Goal: Task Accomplishment & Management: Use online tool/utility

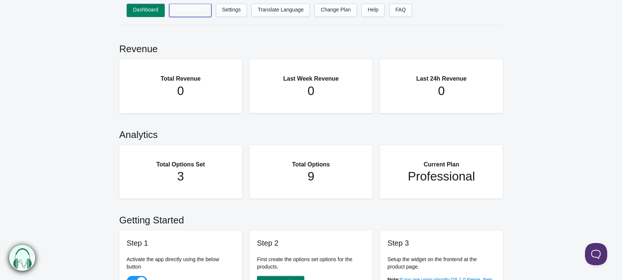
click at [185, 13] on link "Options Sets" at bounding box center [190, 10] width 42 height 13
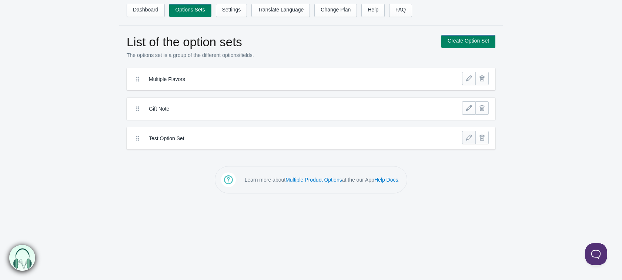
click at [472, 137] on link at bounding box center [468, 137] width 13 height 13
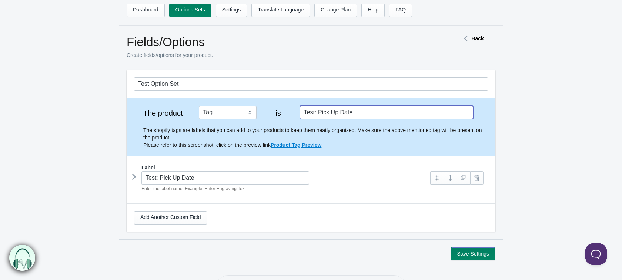
drag, startPoint x: 366, startPoint y: 117, endPoint x: 296, endPoint y: 108, distance: 71.2
click at [296, 108] on div "The product Tag Vendor Type URL Handle All Products is Test: Pick Up Date The s…" at bounding box center [311, 127] width 354 height 43
click at [134, 177] on icon at bounding box center [134, 176] width 0 height 11
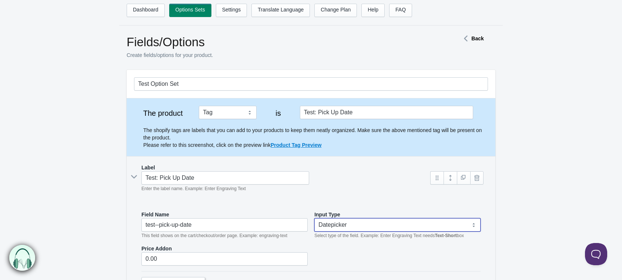
click at [370, 222] on select "Text-Short Text-Long Radio button Drop-down select Image Checkbox Datepicker" at bounding box center [397, 224] width 166 height 13
select select "6"
click at [314, 218] on select "Text-Short Text-Long Radio button Drop-down select Image Checkbox Datepicker" at bounding box center [397, 224] width 166 height 13
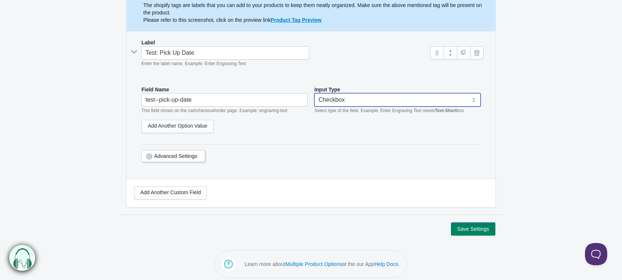
scroll to position [125, 0]
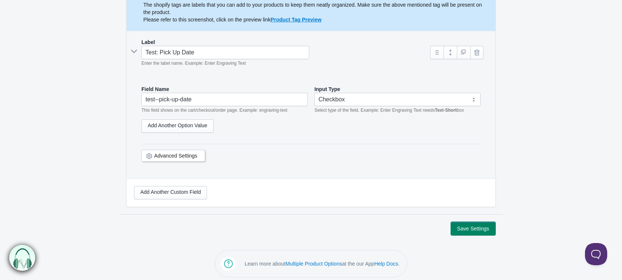
click at [460, 227] on button "Save Settings" at bounding box center [473, 228] width 44 height 13
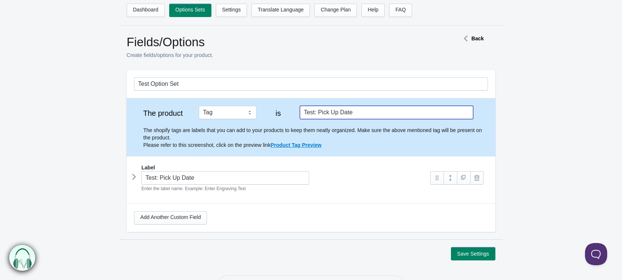
click at [373, 114] on input "Test: Pick Up Date" at bounding box center [386, 112] width 173 height 13
drag, startPoint x: 378, startPoint y: 106, endPoint x: 287, endPoint y: 111, distance: 90.8
click at [287, 111] on div "The product Tag Vendor Type URL Handle All Products is Test: Check Box The shop…" at bounding box center [311, 127] width 354 height 43
type input "Test: Check Box"
click at [475, 38] on strong "Back" at bounding box center [477, 39] width 12 height 6
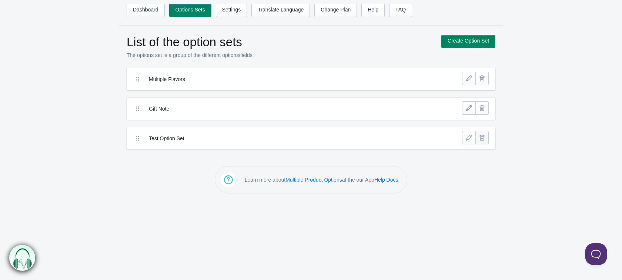
click at [485, 138] on link at bounding box center [481, 137] width 13 height 13
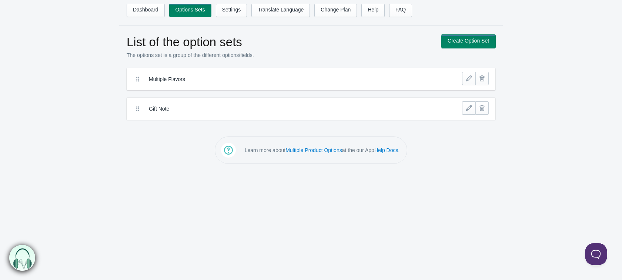
click at [477, 44] on link "Create Option Set" at bounding box center [468, 41] width 54 height 13
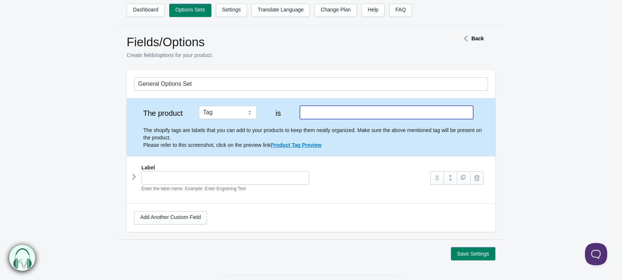
click at [304, 113] on input "text" at bounding box center [386, 112] width 173 height 13
click at [314, 114] on input "text" at bounding box center [386, 112] width 173 height 13
type input "Test Date Picker"
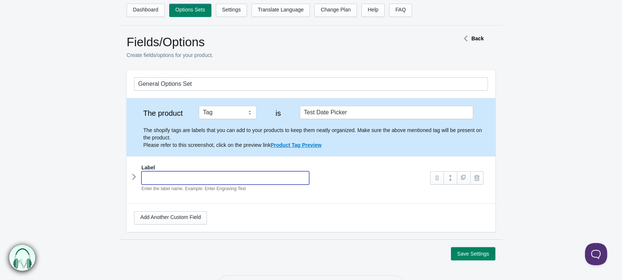
click at [151, 181] on input "text" at bounding box center [225, 177] width 168 height 13
click at [134, 176] on icon at bounding box center [134, 176] width 0 height 11
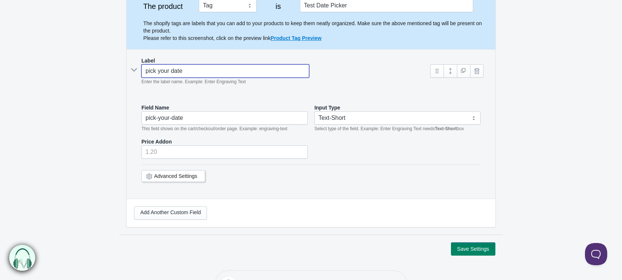
scroll to position [107, 0]
type input "pick your date"
click at [369, 115] on select "Text-Short Text-Long Radio button Drop-down select Image Checkbox Datepicker" at bounding box center [397, 117] width 166 height 13
select select "7"
click at [314, 111] on select "Text-Short Text-Long Radio button Drop-down select Image Checkbox Datepicker" at bounding box center [397, 117] width 166 height 13
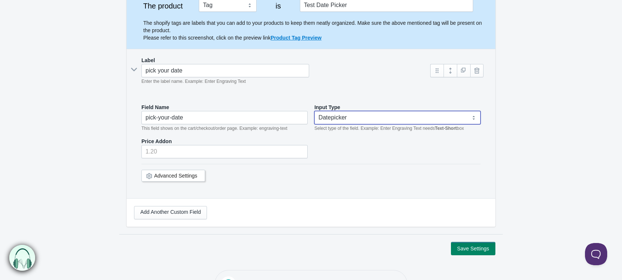
scroll to position [115, 0]
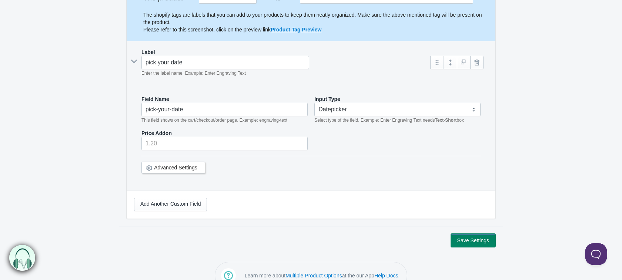
click at [471, 242] on button "Save Settings" at bounding box center [473, 240] width 44 height 13
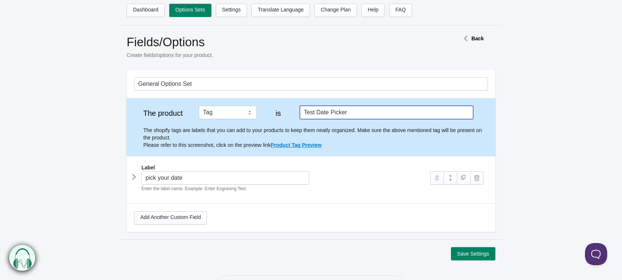
drag, startPoint x: 379, startPoint y: 111, endPoint x: 298, endPoint y: 111, distance: 80.3
click at [298, 111] on div "The product Tag Vendor Type URL Handle All Products is Test Date Picker The sho…" at bounding box center [311, 127] width 354 height 43
click at [477, 177] on link at bounding box center [476, 177] width 13 height 13
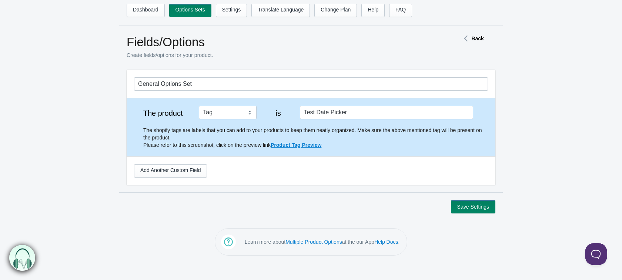
click at [435, 99] on div "The product Tag Vendor Type URL Handle All Products is Test Date Picker The sho…" at bounding box center [311, 127] width 369 height 58
click at [472, 40] on strong "Back" at bounding box center [477, 39] width 12 height 6
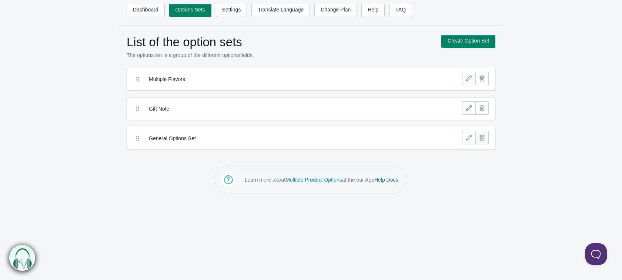
click at [483, 140] on link at bounding box center [481, 137] width 13 height 13
click at [170, 138] on label "General Options Set" at bounding box center [284, 138] width 270 height 7
click at [467, 140] on link at bounding box center [468, 137] width 13 height 13
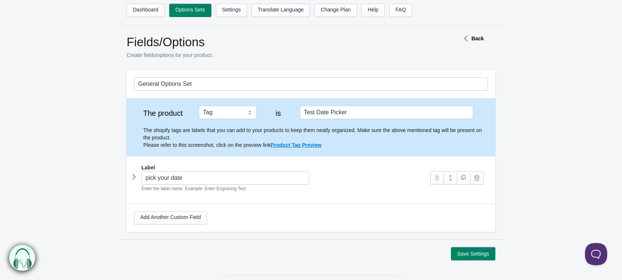
click at [134, 176] on icon at bounding box center [134, 176] width 0 height 11
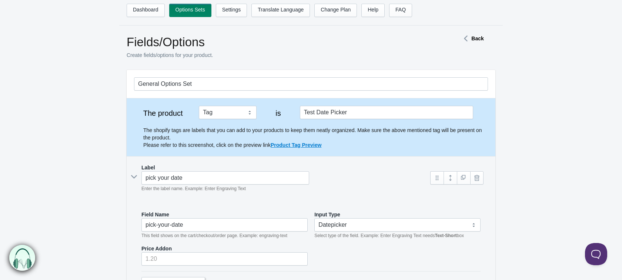
click at [477, 36] on strong "Back" at bounding box center [477, 39] width 12 height 6
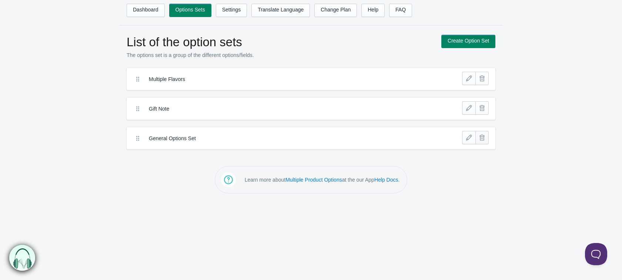
click at [479, 140] on link at bounding box center [481, 137] width 13 height 13
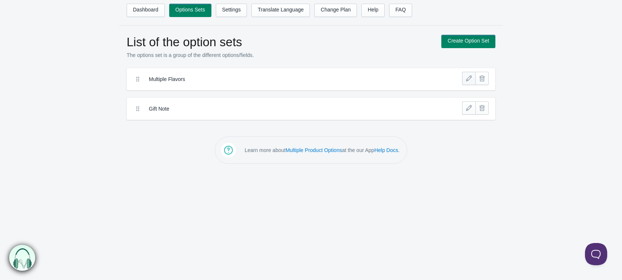
click at [471, 80] on link at bounding box center [468, 78] width 13 height 13
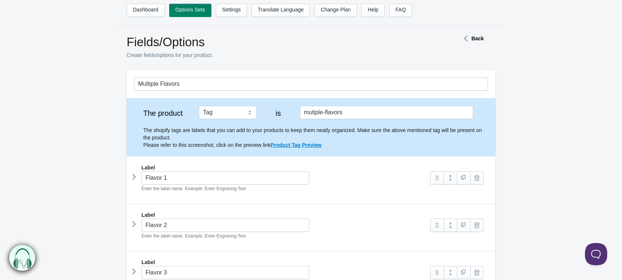
click at [475, 37] on strong "Back" at bounding box center [477, 39] width 12 height 6
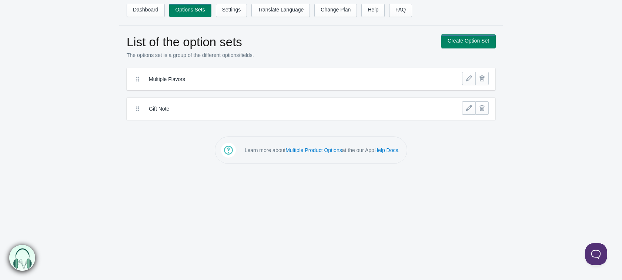
click at [474, 42] on link "Create Option Set" at bounding box center [468, 41] width 54 height 13
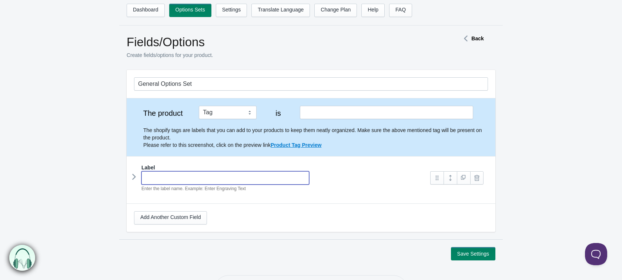
click at [157, 177] on input "text" at bounding box center [225, 177] width 168 height 13
click at [466, 180] on link at bounding box center [463, 177] width 13 height 13
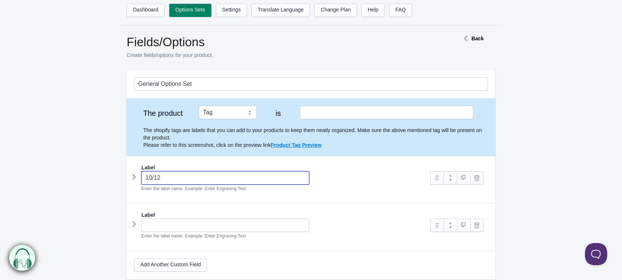
type input "10/12"
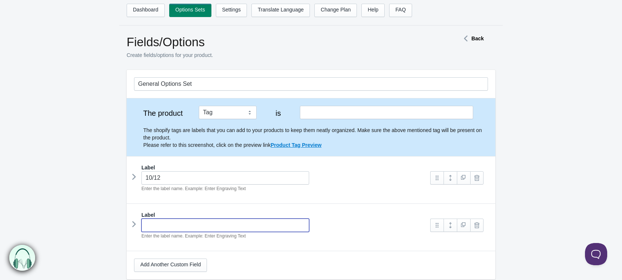
click at [171, 230] on input "text" at bounding box center [225, 225] width 168 height 13
click at [461, 228] on link at bounding box center [463, 225] width 13 height 13
type input "10/14"
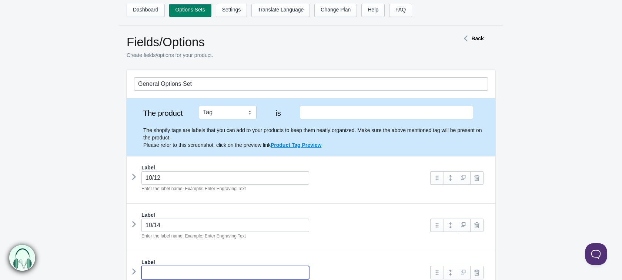
click at [163, 271] on input "text" at bounding box center [225, 272] width 168 height 13
click at [335, 235] on div "10/14 Enter the label name. Example: Enter Engraving Text" at bounding box center [278, 229] width 289 height 21
type input "10/15"
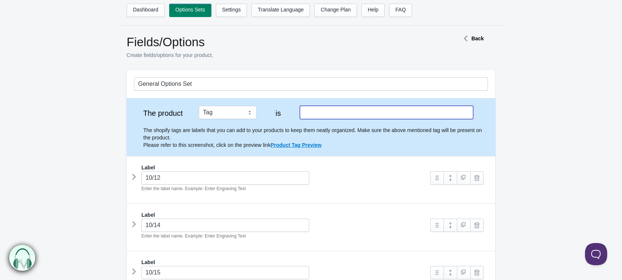
click at [357, 114] on input "text" at bounding box center [386, 112] width 173 height 13
type input "Test Date Picker"
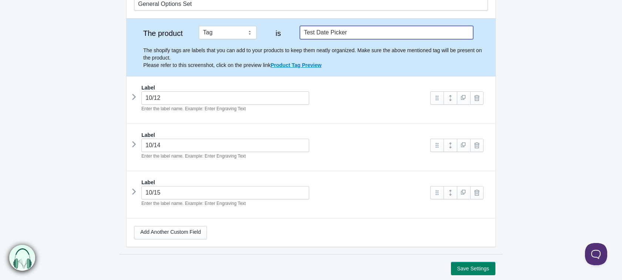
scroll to position [87, 0]
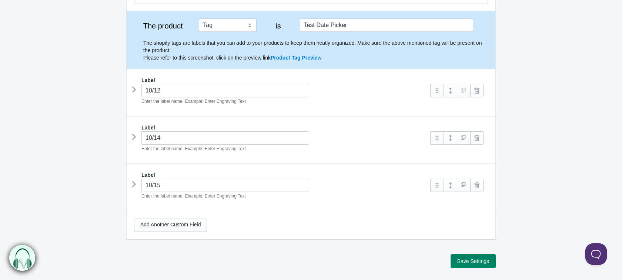
click at [472, 263] on button "Save Settings" at bounding box center [473, 261] width 44 height 13
click at [469, 260] on button "Save Settings" at bounding box center [473, 261] width 44 height 13
drag, startPoint x: 355, startPoint y: 24, endPoint x: 300, endPoint y: 25, distance: 55.5
click at [300, 25] on input "Test Date Picker" at bounding box center [386, 24] width 173 height 13
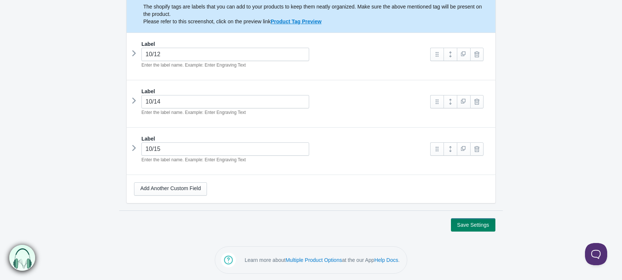
scroll to position [0, 0]
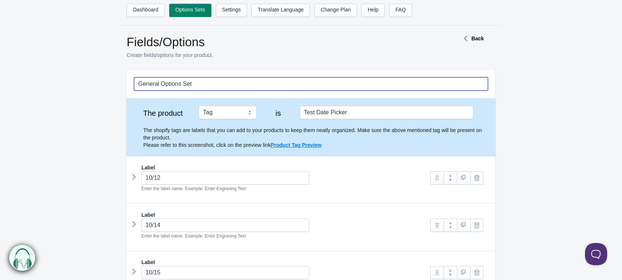
drag, startPoint x: 205, startPoint y: 83, endPoint x: 61, endPoint y: 95, distance: 144.1
click at [61, 95] on form "General Options Set The product Tag Vendor Type URL Handle All Products is Labe…" at bounding box center [311, 212] width 622 height 285
paste input "Test Date Picker"
type input "Test Date Picker"
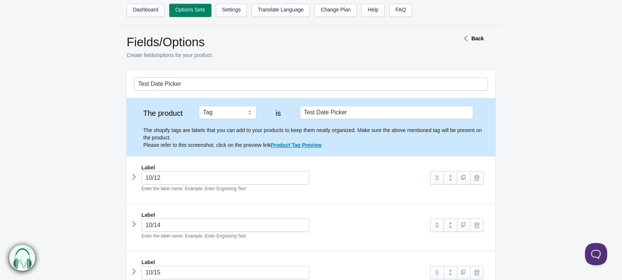
click at [596, 174] on form "Test Date Picker The product Tag Vendor Type URL Handle All Products is Test Da…" at bounding box center [311, 212] width 622 height 285
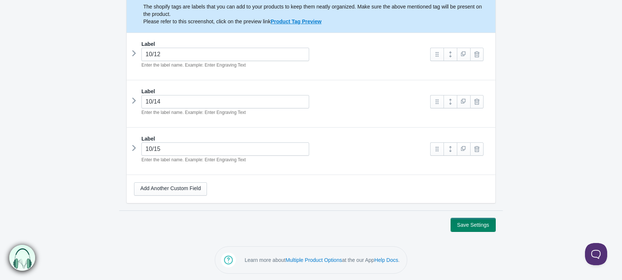
click at [488, 224] on button "Save Settings" at bounding box center [473, 224] width 44 height 13
click at [61, 183] on form "Test Date Picker The product Tag Vendor Type URL Handle All Products is Test Da…" at bounding box center [311, 88] width 622 height 285
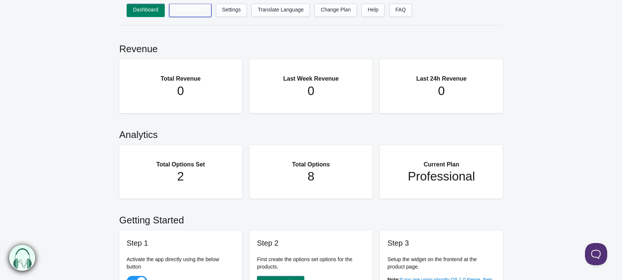
click at [185, 8] on link "Options Sets" at bounding box center [190, 10] width 42 height 13
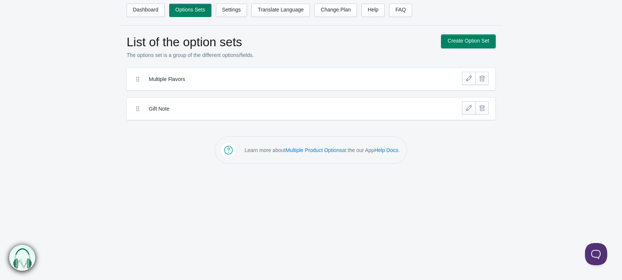
click at [453, 46] on link "Create Option Set" at bounding box center [468, 41] width 54 height 13
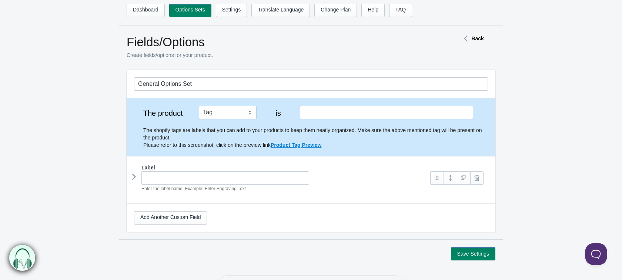
click at [134, 176] on icon at bounding box center [134, 176] width 0 height 11
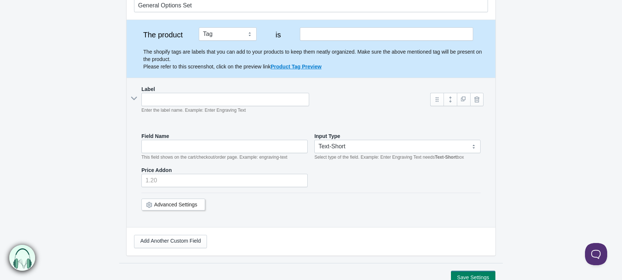
scroll to position [81, 0]
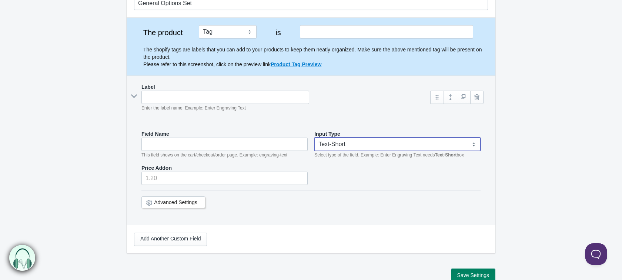
click at [371, 148] on select "Text-Short Text-Long Radio button Drop-down select Image Checkbox Datepicker" at bounding box center [397, 144] width 166 height 13
select select "5"
click at [314, 138] on select "Text-Short Text-Long Radio button Drop-down select Image Checkbox Datepicker" at bounding box center [397, 144] width 166 height 13
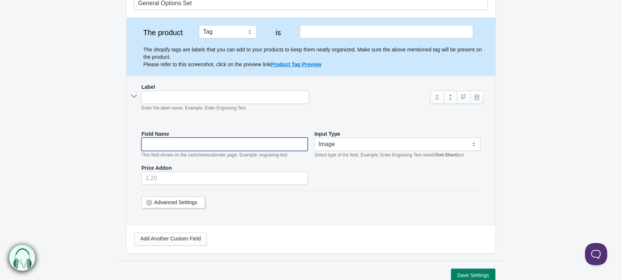
click at [202, 147] on input "text" at bounding box center [224, 144] width 166 height 13
click at [281, 110] on div "Enter the label name. Example: Enter Engraving Text" at bounding box center [278, 101] width 289 height 21
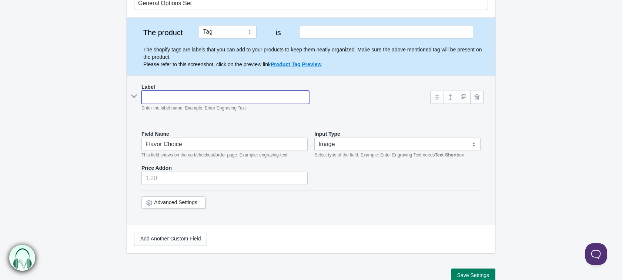
click at [159, 97] on input "text" at bounding box center [225, 97] width 168 height 13
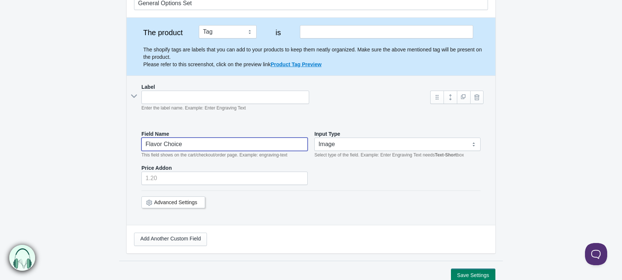
click at [179, 143] on input "Flavor Choice" at bounding box center [224, 144] width 166 height 13
drag, startPoint x: 196, startPoint y: 145, endPoint x: 49, endPoint y: 147, distance: 146.9
click at [49, 147] on form "General Options Set The product Tag Vendor Type URL Handle All Products is Labe…" at bounding box center [311, 135] width 622 height 293
type input "Strawberry"
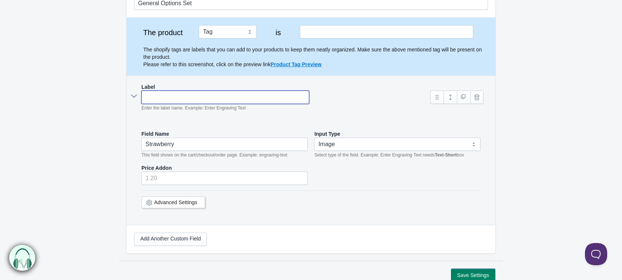
click at [171, 93] on input "text" at bounding box center [225, 97] width 168 height 13
type input "F"
type input "f"
type input "Fla"
type input "fla"
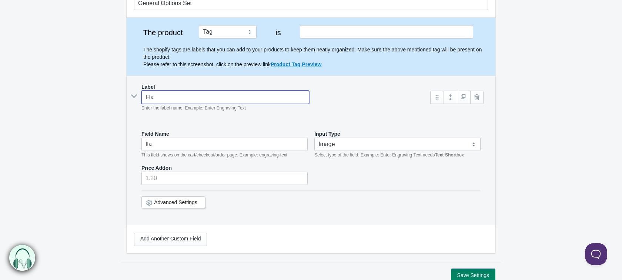
type input "Flav"
type input "flav"
type input "Flavor"
type input "flavor"
type input "Flavor"
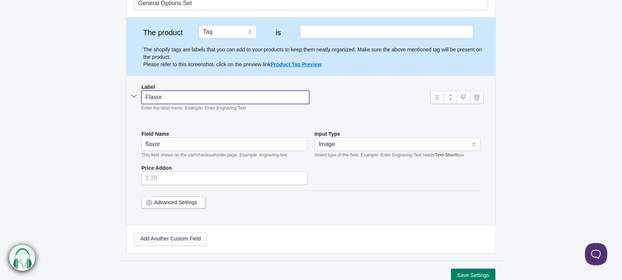
type input "flavor-"
type input "Flavor e"
type input "flavor-e"
type input "Flavor T"
type input "flavor-t"
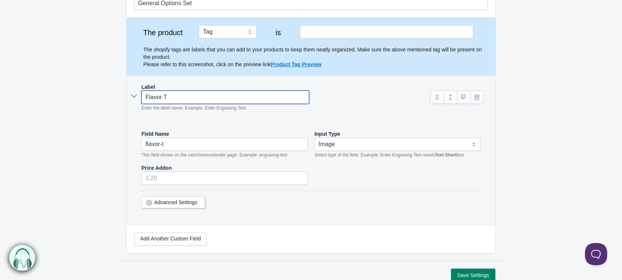
type input "Flavor Te"
type input "flavor-te"
type input "Flavor Tes"
type input "flavor-tes"
type input "Flavor Test"
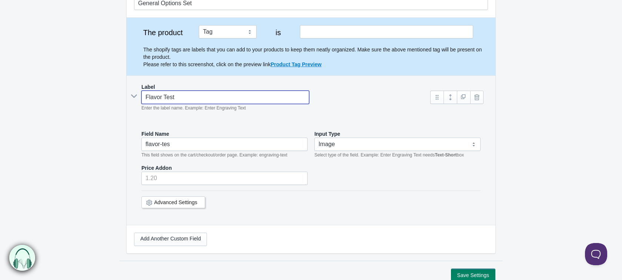
type input "flavor-test"
type input "Flavor Test"
type input "flavor-test-"
type input "Flavor Test w"
type input "flavor-test-w"
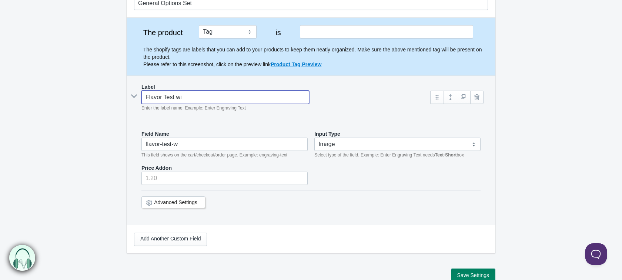
type input "Flavor Test wit"
type input "flavor-test-wit"
type input "Flavor Test with"
type input "flavor-test-with"
type input "F"
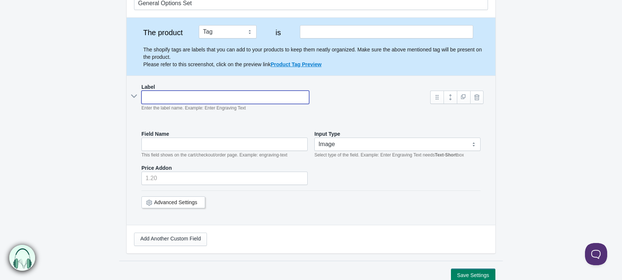
type input "I"
type input "i"
type input "Ima"
type input "ima"
type input "Image"
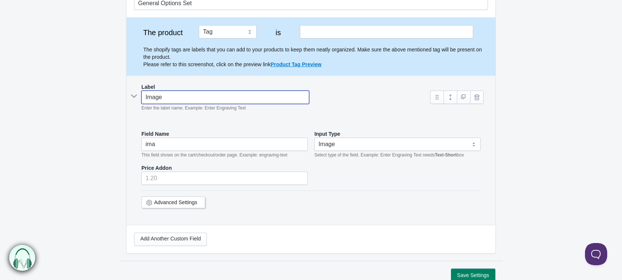
type input "image"
type input "Image"
type input "image-"
type input "Image F"
type input "image-f"
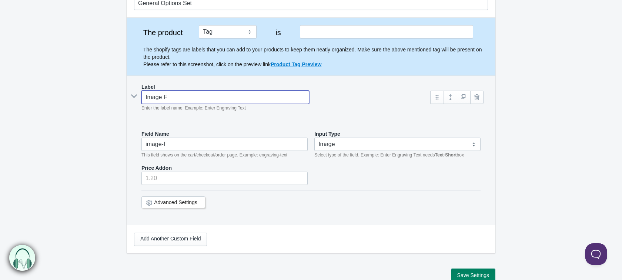
type input "Image Fl"
type input "image-fl"
type input "Image Fla"
type input "image-fla"
type input "Image Flav"
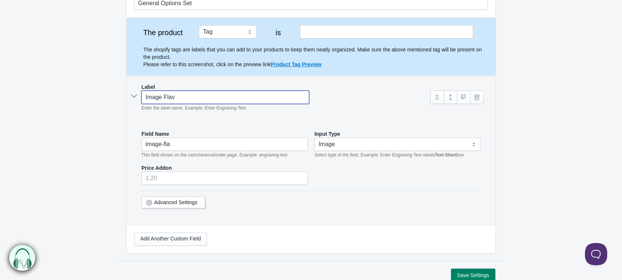
type input "image-flav"
type input "Image Flavo"
type input "image-flavo"
type input "Image Flavor"
type input "image-flavor"
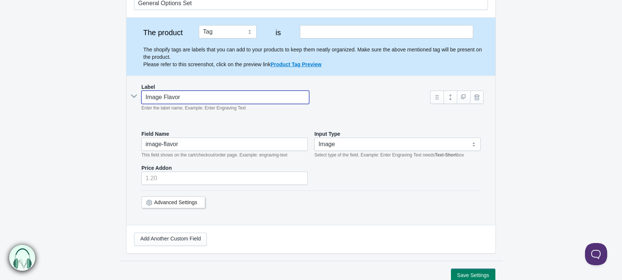
type input "Image Flavor"
type input "image-flavor-"
type input "Image Flavor T"
type input "image-flavor-t"
type input "Image Flavor Te"
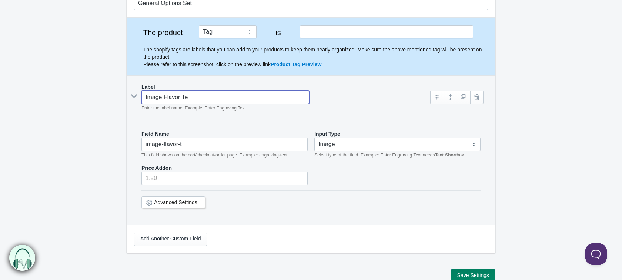
type input "image-flavor-te"
type input "Image Flavor Test"
type input "image-flavor-test"
type input "Image Flavor Test"
type input "image-flavor-test-"
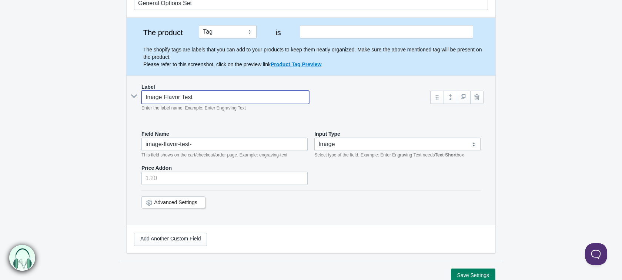
click at [211, 95] on input "Image Flavor Test" at bounding box center [225, 97] width 168 height 13
type input "Image Flavor Test"
click at [327, 31] on input "text" at bounding box center [386, 31] width 173 height 13
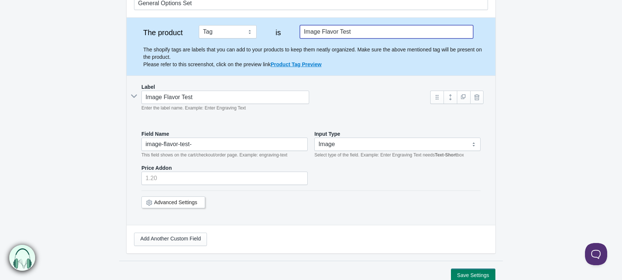
type input "Image Flavor Test"
drag, startPoint x: 210, startPoint y: 95, endPoint x: 62, endPoint y: 122, distance: 150.5
click at [62, 122] on form "General Options Set The product Tag Vendor Type URL Handle All Products is Labe…" at bounding box center [311, 135] width 622 height 293
click at [245, 141] on input "image-flavor-test-" at bounding box center [224, 144] width 166 height 13
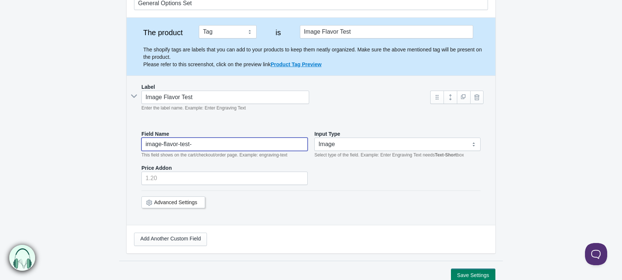
drag, startPoint x: 202, startPoint y: 145, endPoint x: 94, endPoint y: 139, distance: 108.9
click at [94, 139] on form "General Options Set The product Tag Vendor Type URL Handle All Products is Labe…" at bounding box center [311, 135] width 622 height 293
type input "i"
click at [163, 140] on input "Image Test" at bounding box center [224, 144] width 166 height 13
click at [464, 99] on link at bounding box center [463, 97] width 13 height 13
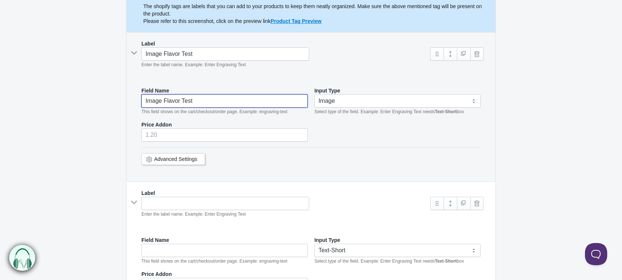
scroll to position [125, 0]
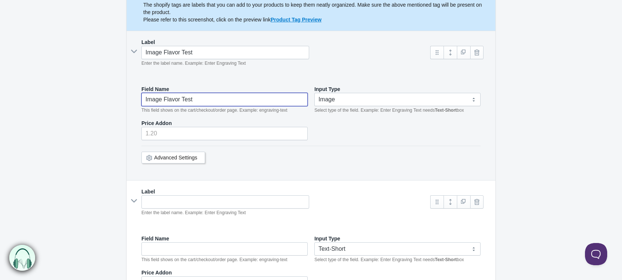
click at [131, 51] on icon at bounding box center [133, 51] width 11 height 0
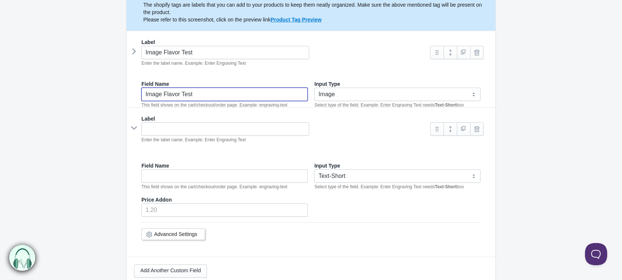
type input "Image Flavor Test"
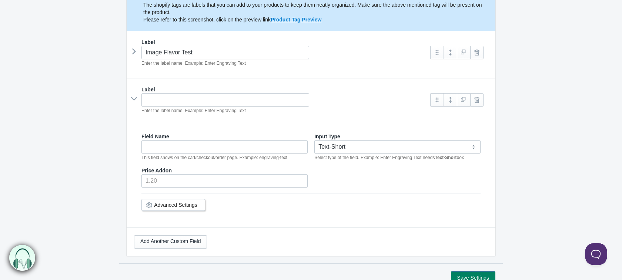
click at [134, 54] on icon at bounding box center [134, 51] width 0 height 11
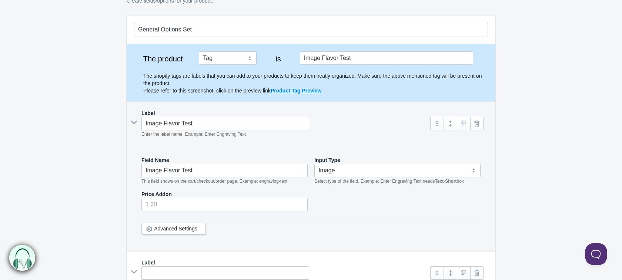
scroll to position [57, 0]
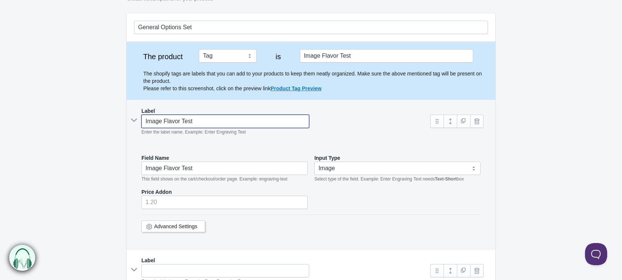
drag, startPoint x: 203, startPoint y: 121, endPoint x: 140, endPoint y: 121, distance: 63.6
click at [140, 121] on div "Image Flavor Test Enter the label name. Example: Enter Engraving Text" at bounding box center [278, 125] width 289 height 21
type input "P"
type input "p"
type input "Pic"
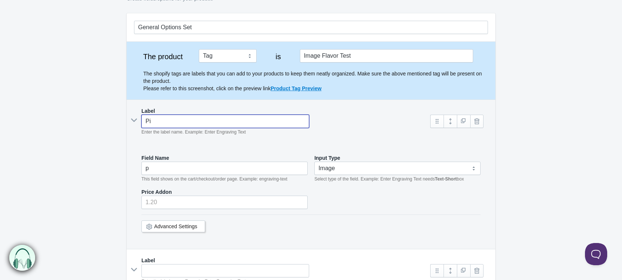
type input "pi"
type input "Pick"
type input "pick"
type input "Pick"
type input "pick-"
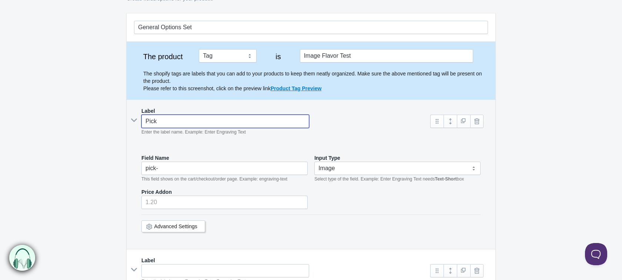
type input "Pick F"
type input "pick-f"
type input "Pick Fl"
type input "pick-fl"
type input "Pick Fla"
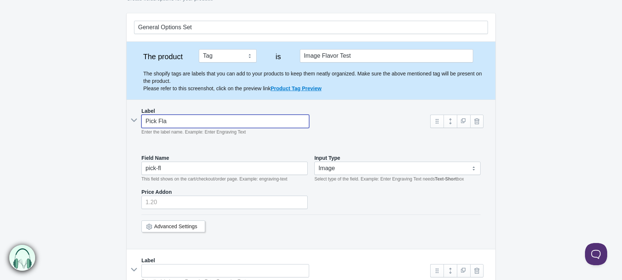
type input "pick-fla"
type input "Pick Flav"
type input "pick-flav"
type input "Pick Flavo"
type input "pick-flavo"
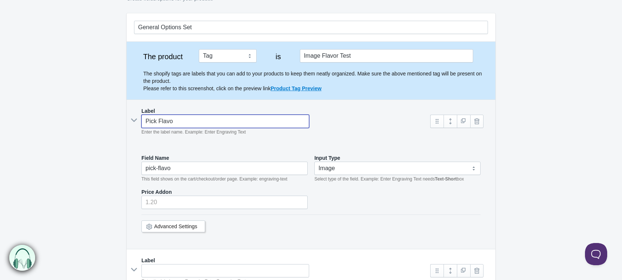
type input "Pick Flavor"
type input "pick-flavor"
type input "Pick Flavor"
type input "pick-flavor-"
type input "Pick Flavor I"
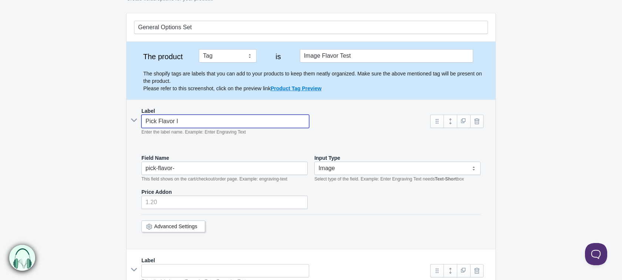
type input "pick-flavor-i"
type input "Pick Flavor Ima"
type input "pick-flavor-ima"
type input "Pick Flavor Imag"
type input "pick-flavor-imag"
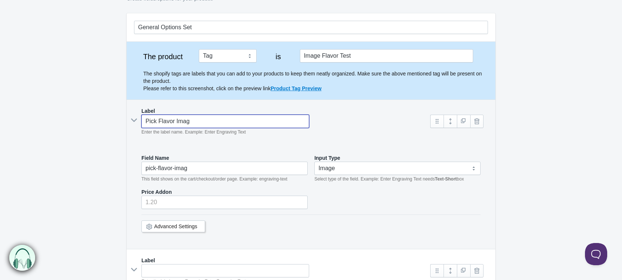
type input "Pick Flavor Image"
type input "pick-flavor-image"
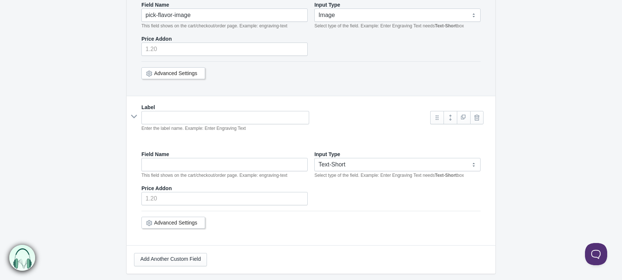
scroll to position [213, 0]
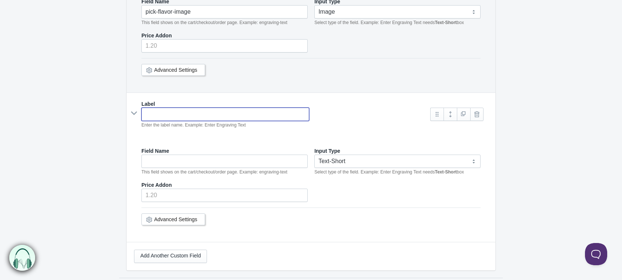
click at [154, 115] on input "text" at bounding box center [225, 114] width 168 height 13
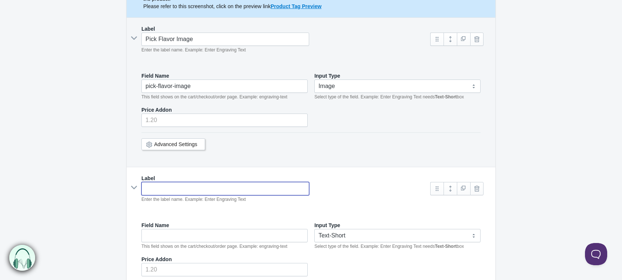
scroll to position [136, 0]
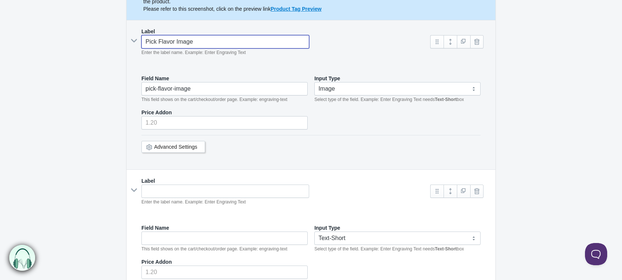
drag, startPoint x: 200, startPoint y: 44, endPoint x: 157, endPoint y: 45, distance: 42.6
click at [157, 45] on input "Pick Flavor Image" at bounding box center [225, 41] width 168 height 13
type input "Pick"
type input "pick"
type input "Pic"
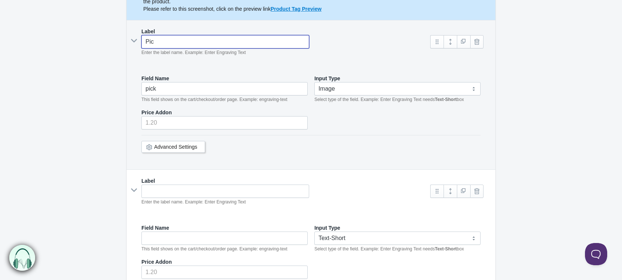
type input "pic"
type input "Pi"
type input "pi"
type input "P"
type input "p"
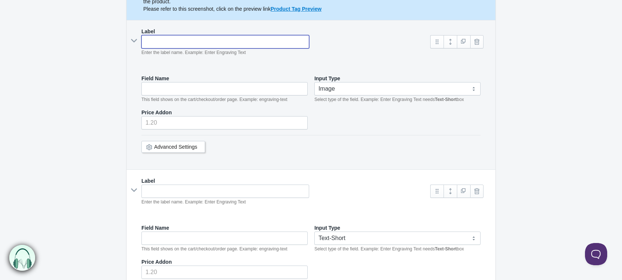
type input "S"
type input "s"
type input "St"
type input "st"
type input "Stra"
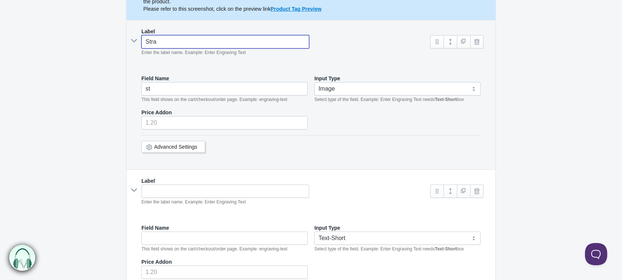
type input "stra"
type input "Straw"
type input "straw"
type input "Strawn"
type input "strawn"
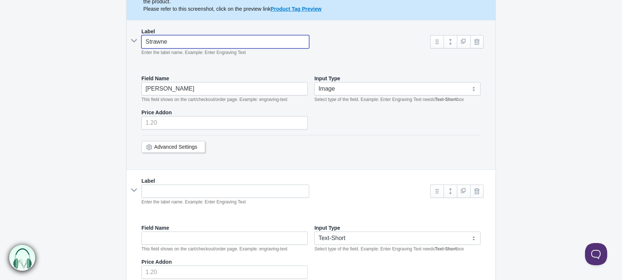
type input "Strawner"
type input "strawner"
type input "Strawne"
type input "strawne"
type input "Strawn"
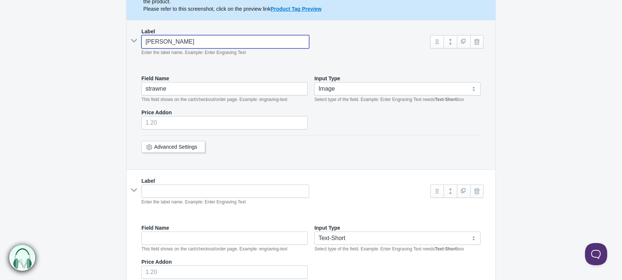
type input "strawn"
type input "Strawb"
type input "strawb"
type input "Strawbe"
type input "strawbe"
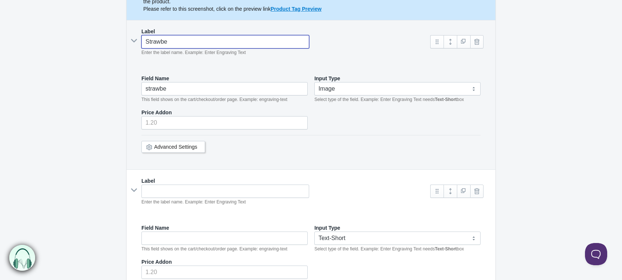
type input "Strawber"
type input "strawber"
type input "Strawberry"
type input "strawberry"
type input "Strawberry"
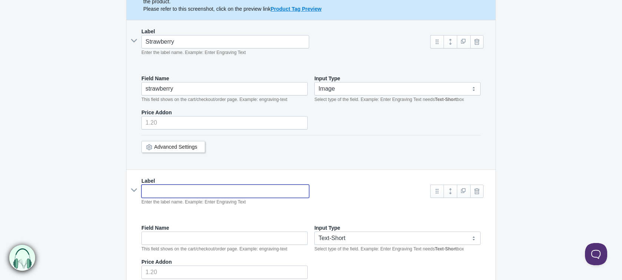
click at [157, 189] on input "text" at bounding box center [225, 191] width 168 height 13
type input "Apple"
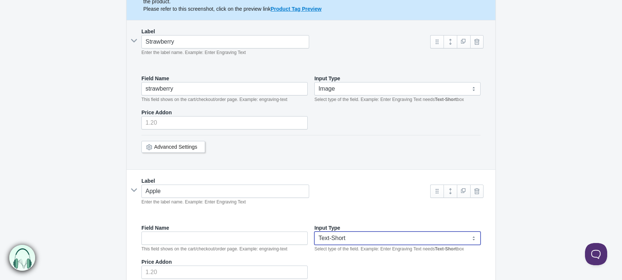
click at [324, 233] on select "Text-Short Text-Long Radio button Drop-down select Image Checkbox Datepicker" at bounding box center [397, 238] width 166 height 13
select select "5"
click at [314, 232] on select "Text-Short Text-Long Radio button Drop-down select Image Checkbox Datepicker" at bounding box center [397, 238] width 166 height 13
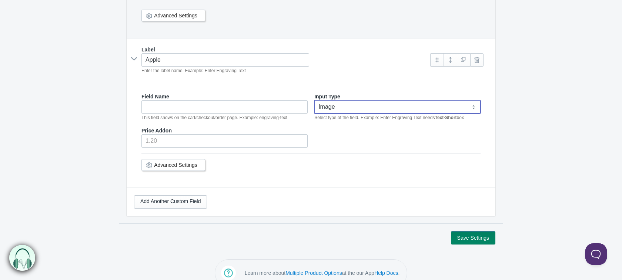
scroll to position [280, 0]
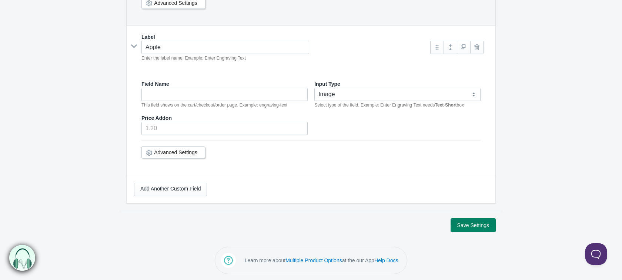
click at [475, 226] on button "Save Settings" at bounding box center [473, 225] width 44 height 13
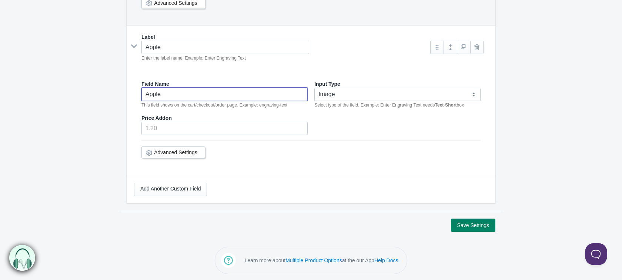
type input "Apple"
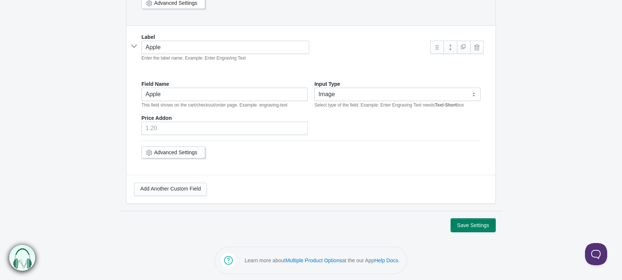
click at [470, 219] on button "Save Settings" at bounding box center [473, 225] width 44 height 13
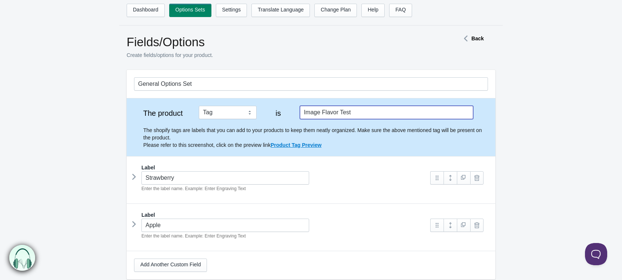
drag, startPoint x: 357, startPoint y: 114, endPoint x: 289, endPoint y: 110, distance: 68.2
click at [289, 110] on div "The product Tag Vendor Type URL Handle All Products is Image Flavor Test The sh…" at bounding box center [311, 127] width 354 height 43
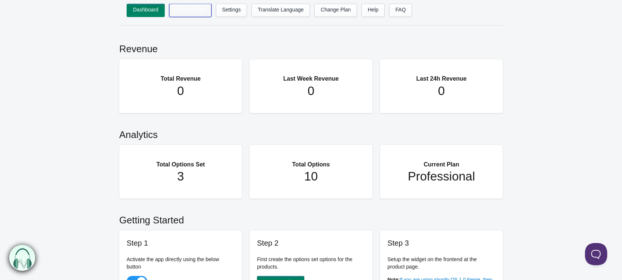
click at [187, 6] on link "Options Sets" at bounding box center [190, 10] width 42 height 13
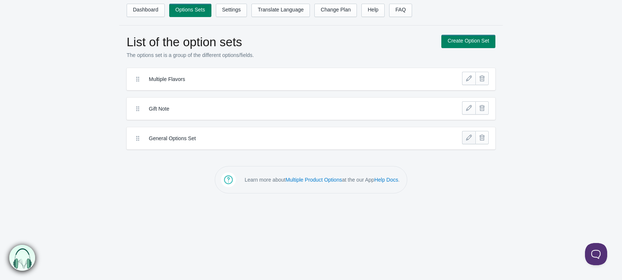
click at [473, 141] on link at bounding box center [468, 137] width 13 height 13
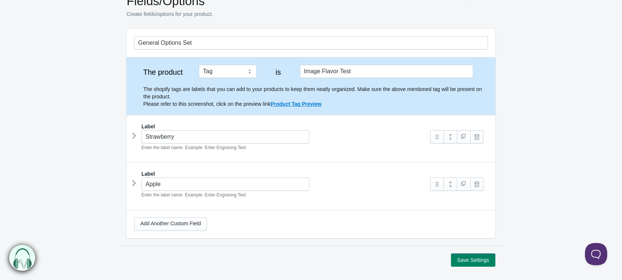
scroll to position [45, 0]
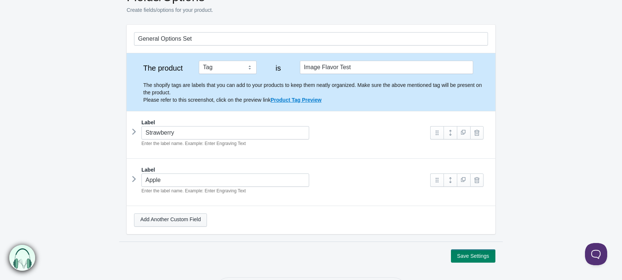
click at [170, 222] on link "Add Another Custom Field" at bounding box center [170, 219] width 73 height 13
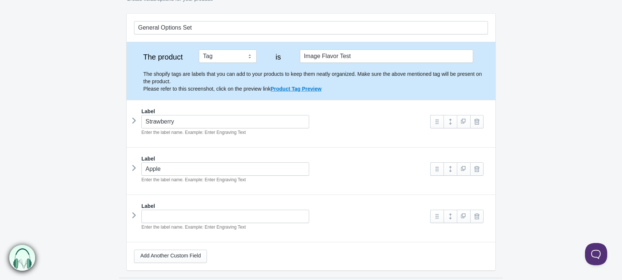
scroll to position [0, 0]
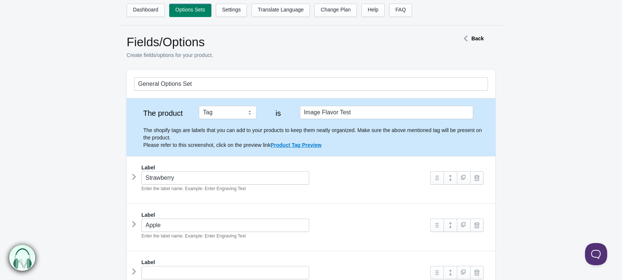
click at [134, 178] on icon at bounding box center [134, 176] width 0 height 11
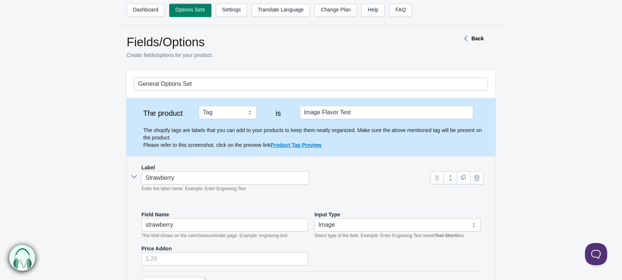
scroll to position [18, 0]
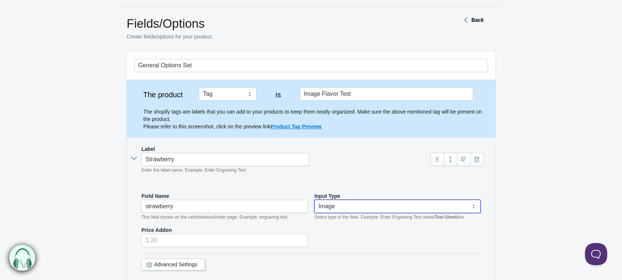
click at [410, 208] on select "Text-Short Text-Long Radio button Drop-down select Image Checkbox Datepicker" at bounding box center [397, 206] width 166 height 13
select select "1"
click at [314, 200] on select "Text-Short Text-Long Radio button Drop-down select Image Checkbox Datepicker" at bounding box center [397, 206] width 166 height 13
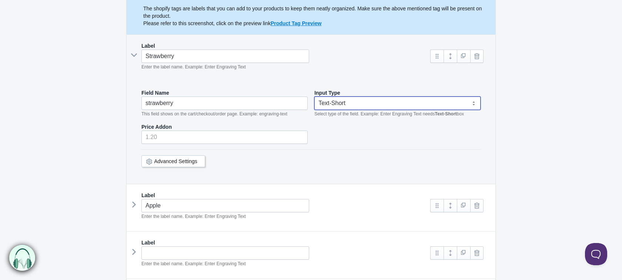
scroll to position [225, 0]
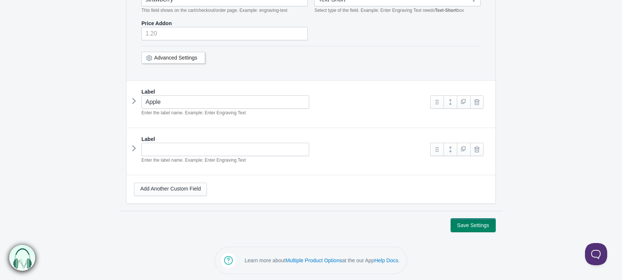
click at [472, 227] on button "Save Settings" at bounding box center [473, 225] width 44 height 13
click at [154, 144] on input "text" at bounding box center [225, 149] width 168 height 13
type input "dance"
click at [461, 228] on button "Save Settings" at bounding box center [473, 225] width 44 height 13
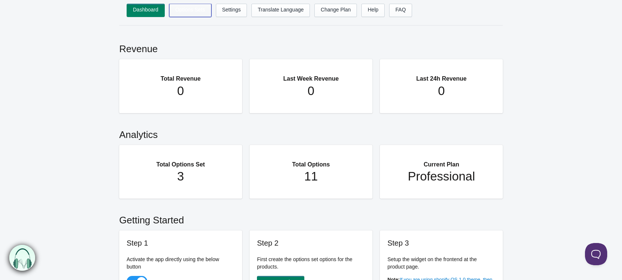
click at [199, 11] on link "Options Sets" at bounding box center [190, 10] width 42 height 13
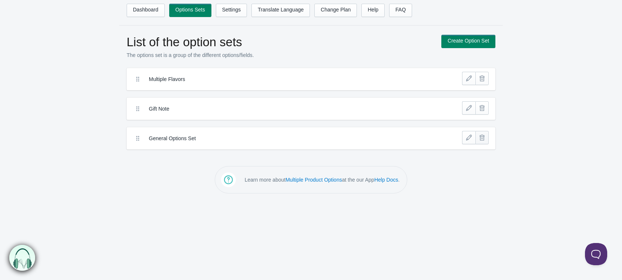
click at [482, 133] on link at bounding box center [481, 137] width 13 height 13
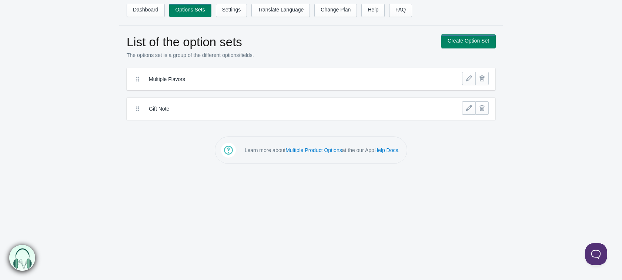
click at [456, 45] on link "Create Option Set" at bounding box center [468, 41] width 54 height 13
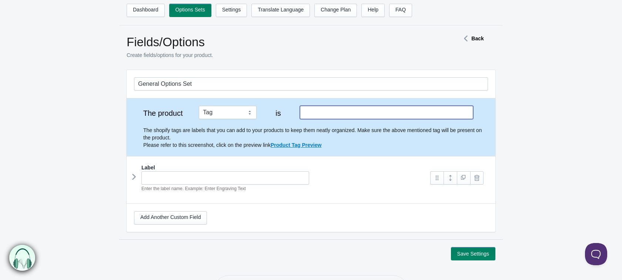
click at [353, 115] on input "text" at bounding box center [386, 112] width 173 height 13
type input "Date [PERSON_NAME]"
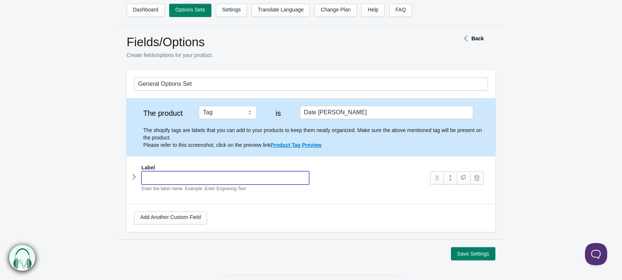
click at [214, 183] on input "text" at bounding box center [225, 177] width 168 height 13
click at [134, 179] on icon at bounding box center [134, 176] width 0 height 11
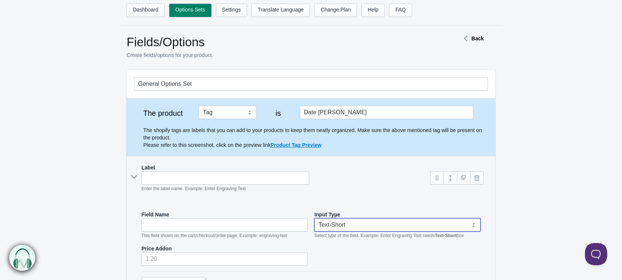
click at [344, 222] on select "Text-Short Text-Long Radio button Drop-down select Image Checkbox Datepicker" at bounding box center [397, 224] width 166 height 13
select select "7"
click at [314, 218] on select "Text-Short Text-Long Radio button Drop-down select Image Checkbox Datepicker" at bounding box center [397, 224] width 166 height 13
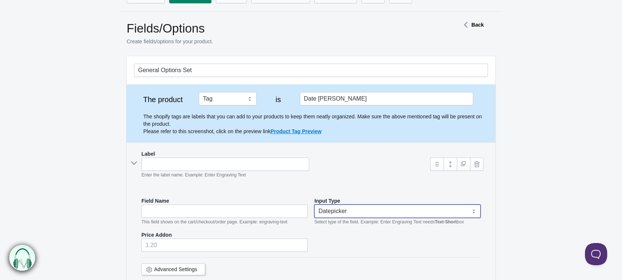
scroll to position [14, 0]
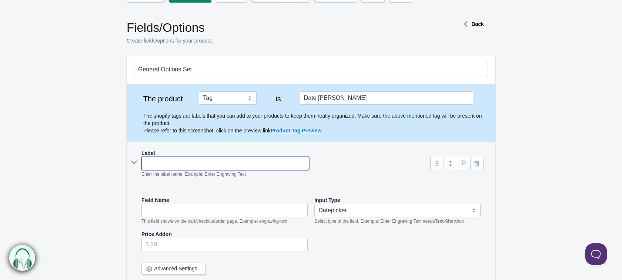
click at [204, 165] on input "text" at bounding box center [225, 163] width 168 height 13
type input "E"
type input "e"
type input "En"
type input "en"
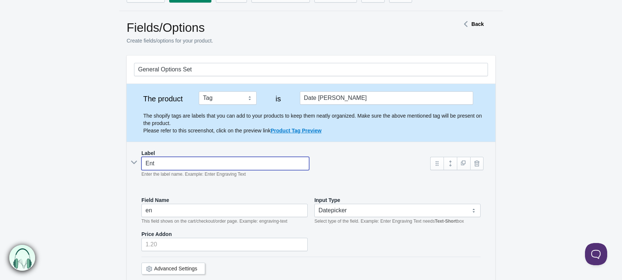
type input "Ente"
type input "ent"
type input "Enter"
type input "enter"
type input "Enter"
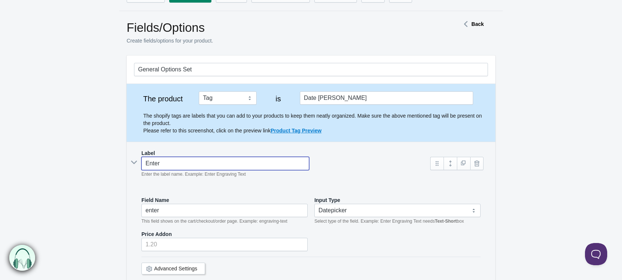
type input "enter-"
type input "Enter D"
type input "enter-d"
type input "Enter Dat"
type input "enter-dat"
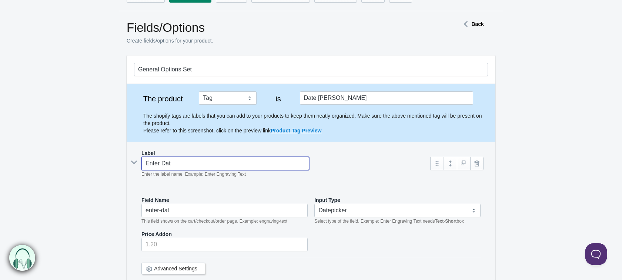
type input "Enter Date"
type input "enter-date"
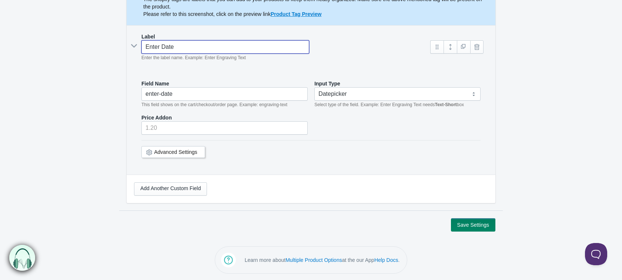
scroll to position [131, 0]
type input "Enter Date"
click at [467, 228] on button "Save Settings" at bounding box center [473, 224] width 44 height 13
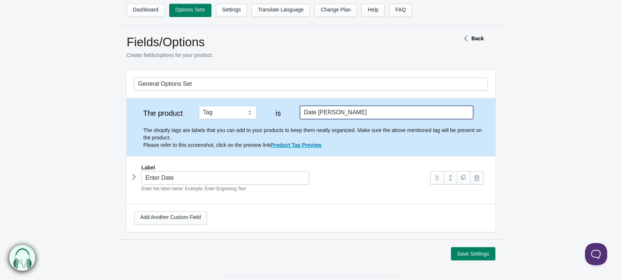
drag, startPoint x: 356, startPoint y: 110, endPoint x: 301, endPoint y: 116, distance: 55.4
click at [301, 116] on input "Date [PERSON_NAME]" at bounding box center [386, 112] width 173 height 13
